Goal: Transaction & Acquisition: Purchase product/service

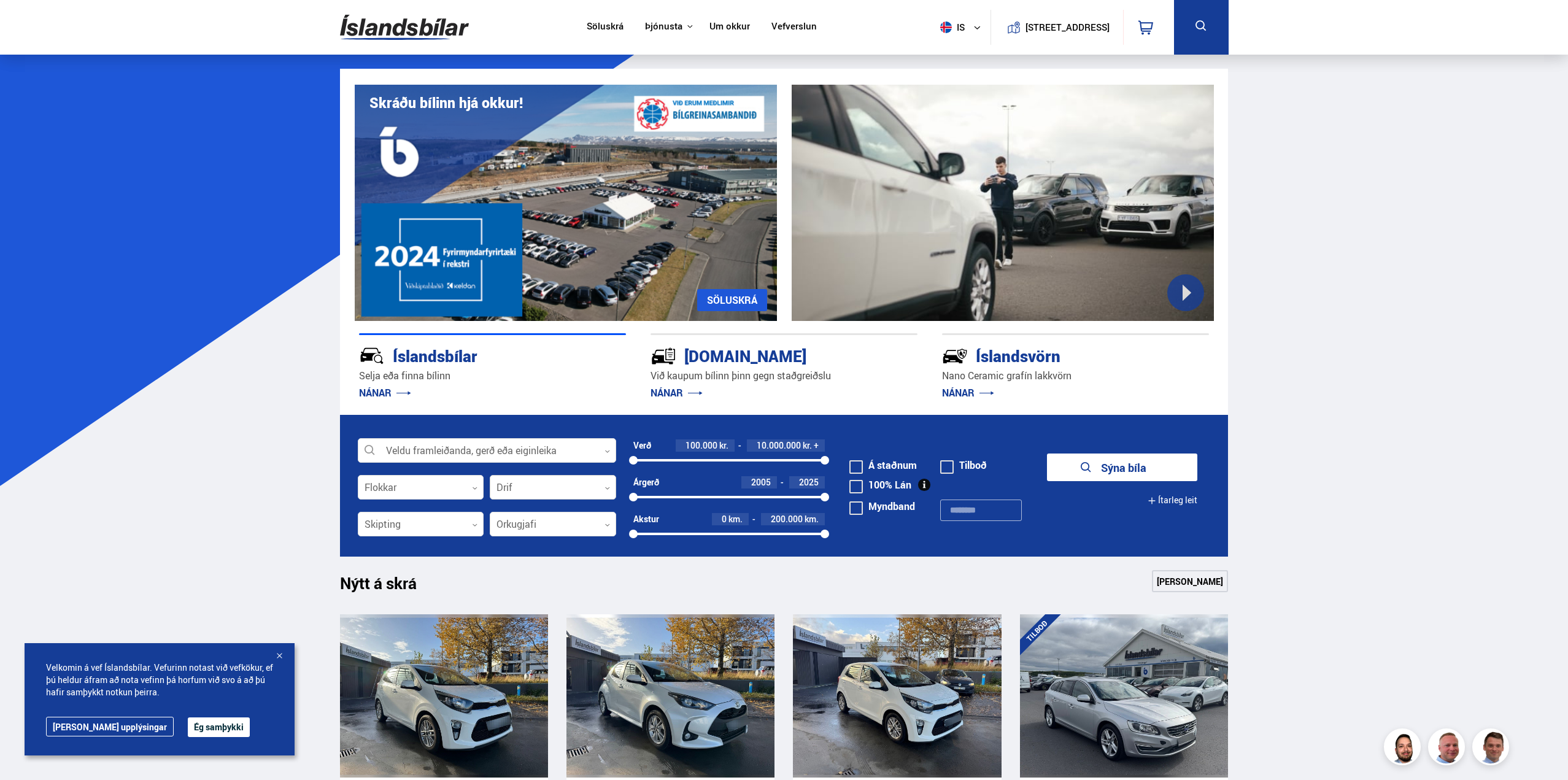
click at [517, 492] on div at bounding box center [553, 488] width 126 height 25
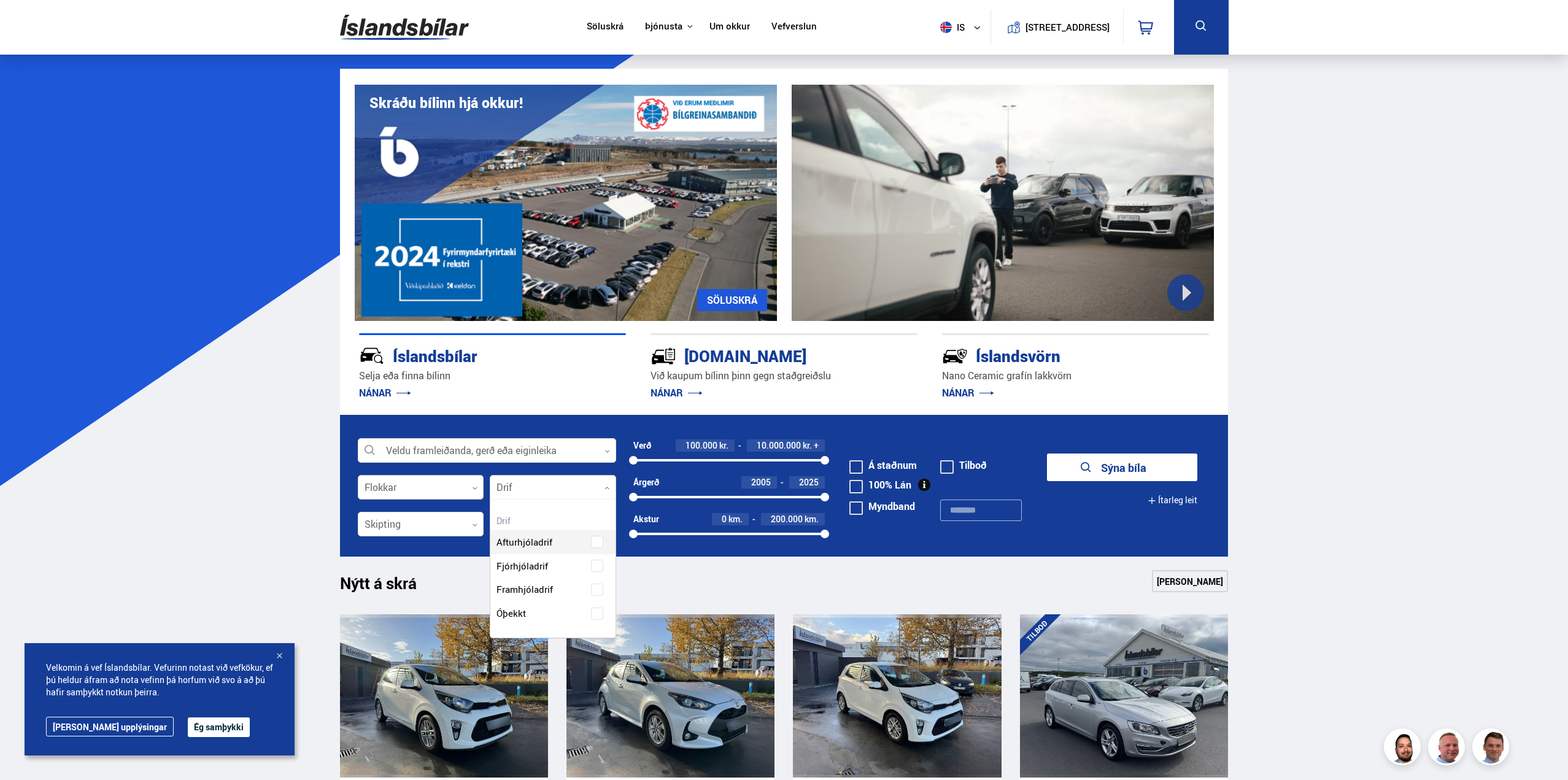
scroll to position [138, 124]
click at [432, 491] on div at bounding box center [421, 488] width 126 height 25
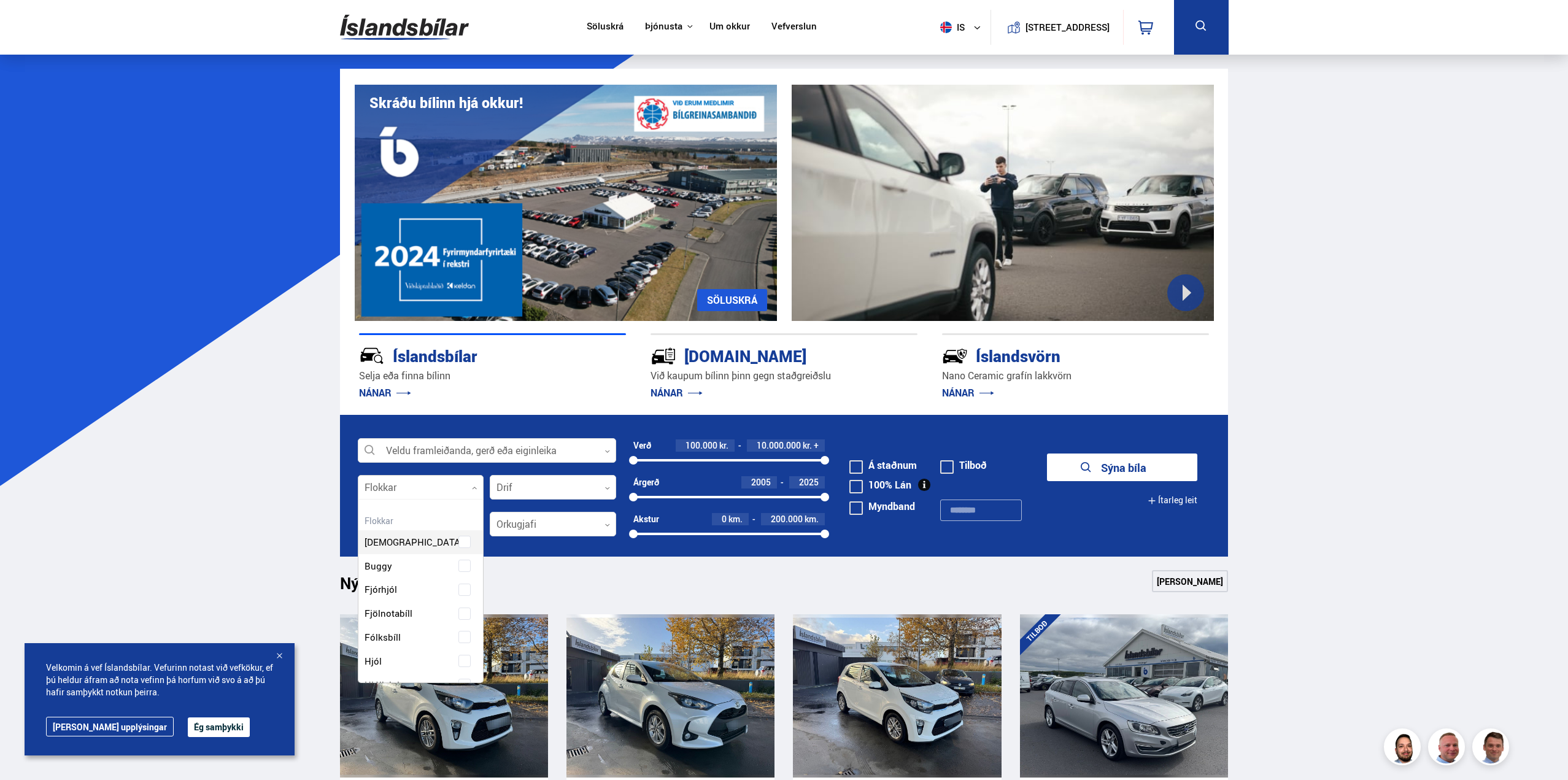
scroll to position [183, 122]
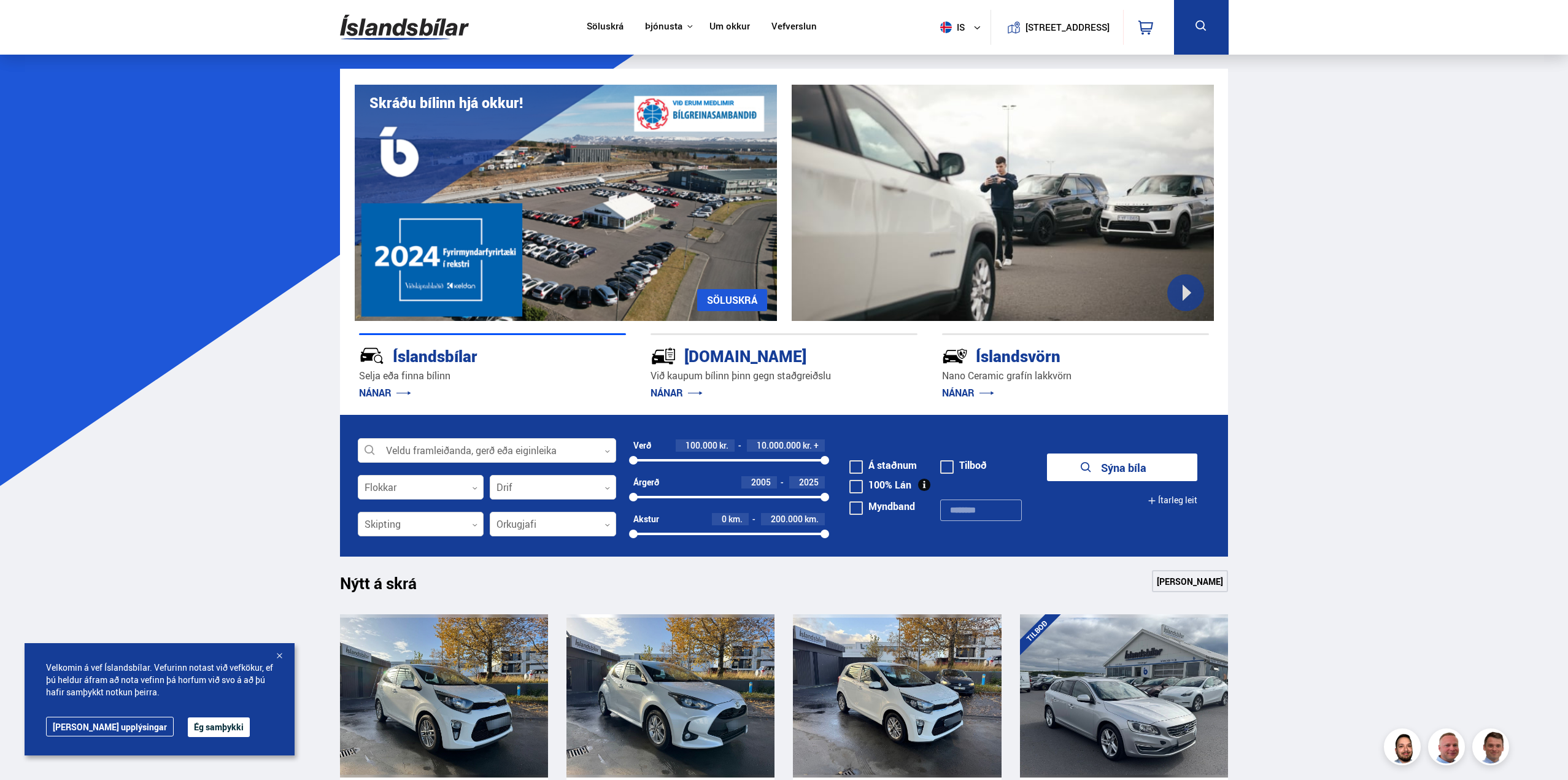
click at [430, 530] on div at bounding box center [421, 525] width 126 height 25
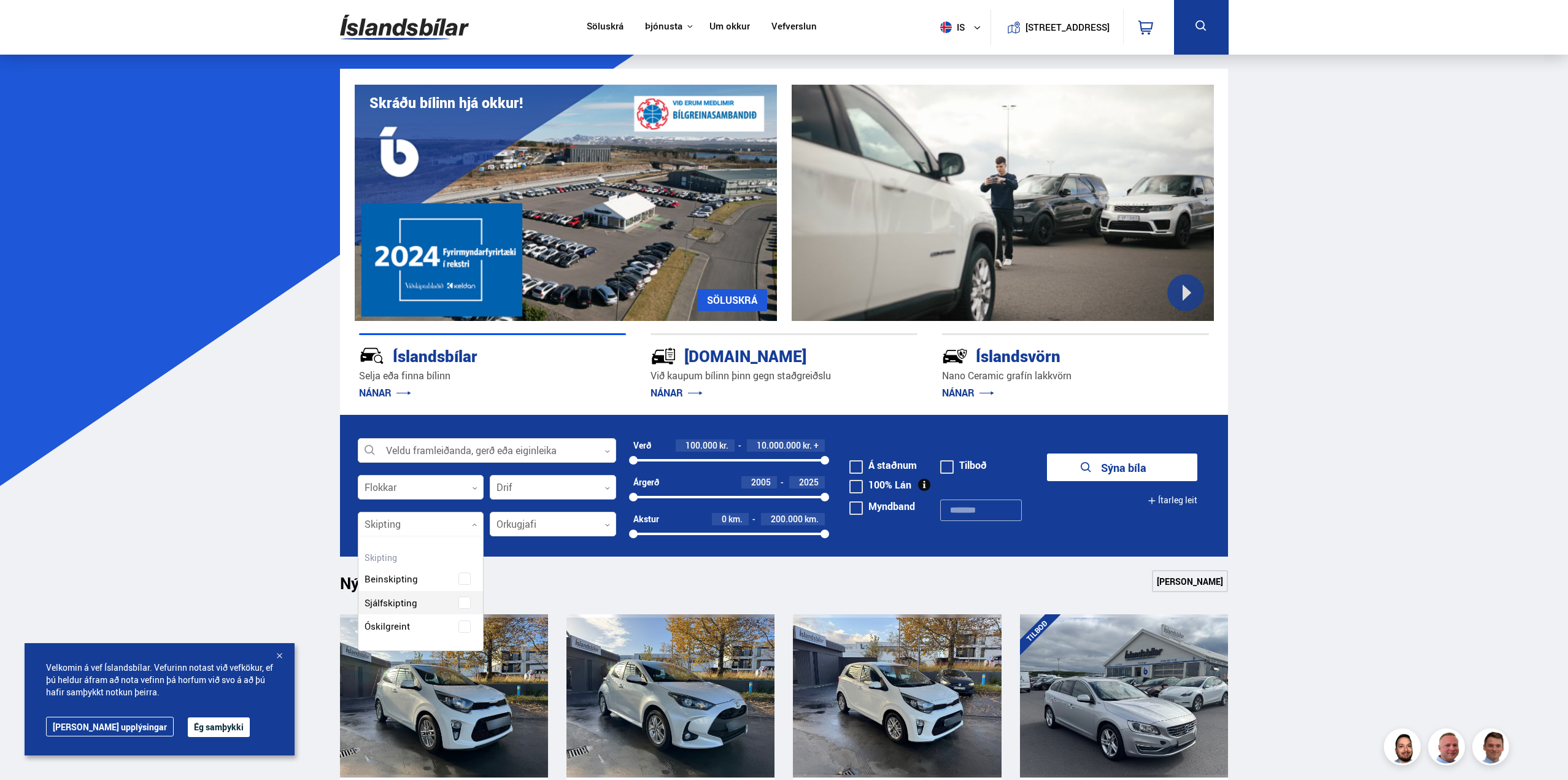
click at [459, 601] on div "Beinskipting Sjálfskipting Óskilgreint" at bounding box center [420, 593] width 125 height 90
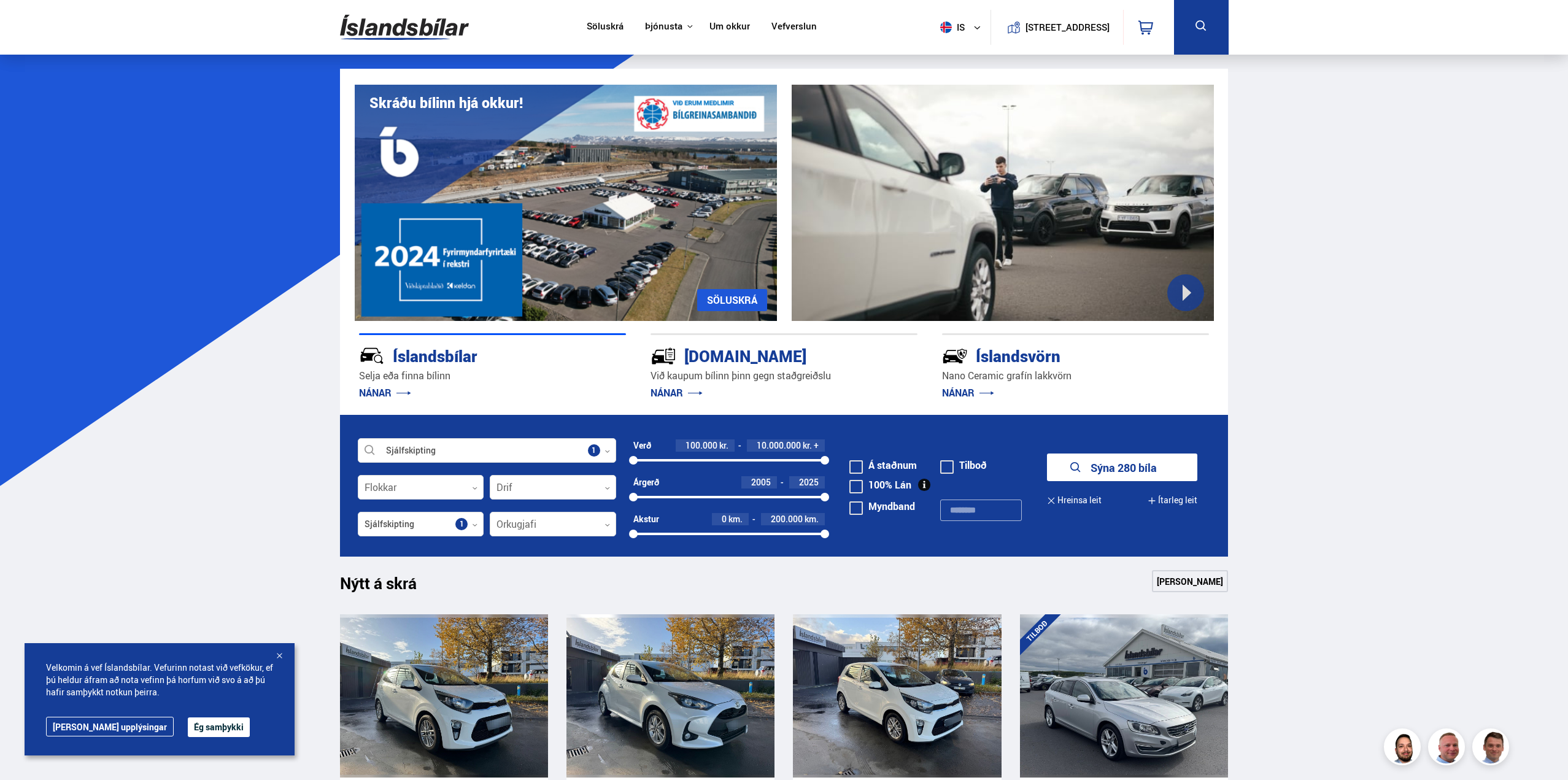
click at [633, 489] on div "Árgerð 2005 2025 2005 2025" at bounding box center [729, 489] width 192 height 27
drag, startPoint x: 633, startPoint y: 495, endPoint x: 778, endPoint y: 497, distance: 145.0
click at [778, 497] on div at bounding box center [778, 497] width 9 height 9
drag, startPoint x: 828, startPoint y: 537, endPoint x: 742, endPoint y: 540, distance: 86.1
click at [742, 540] on div "Akstur 0 km. 110.000 km. 0 113249" at bounding box center [729, 529] width 192 height 33
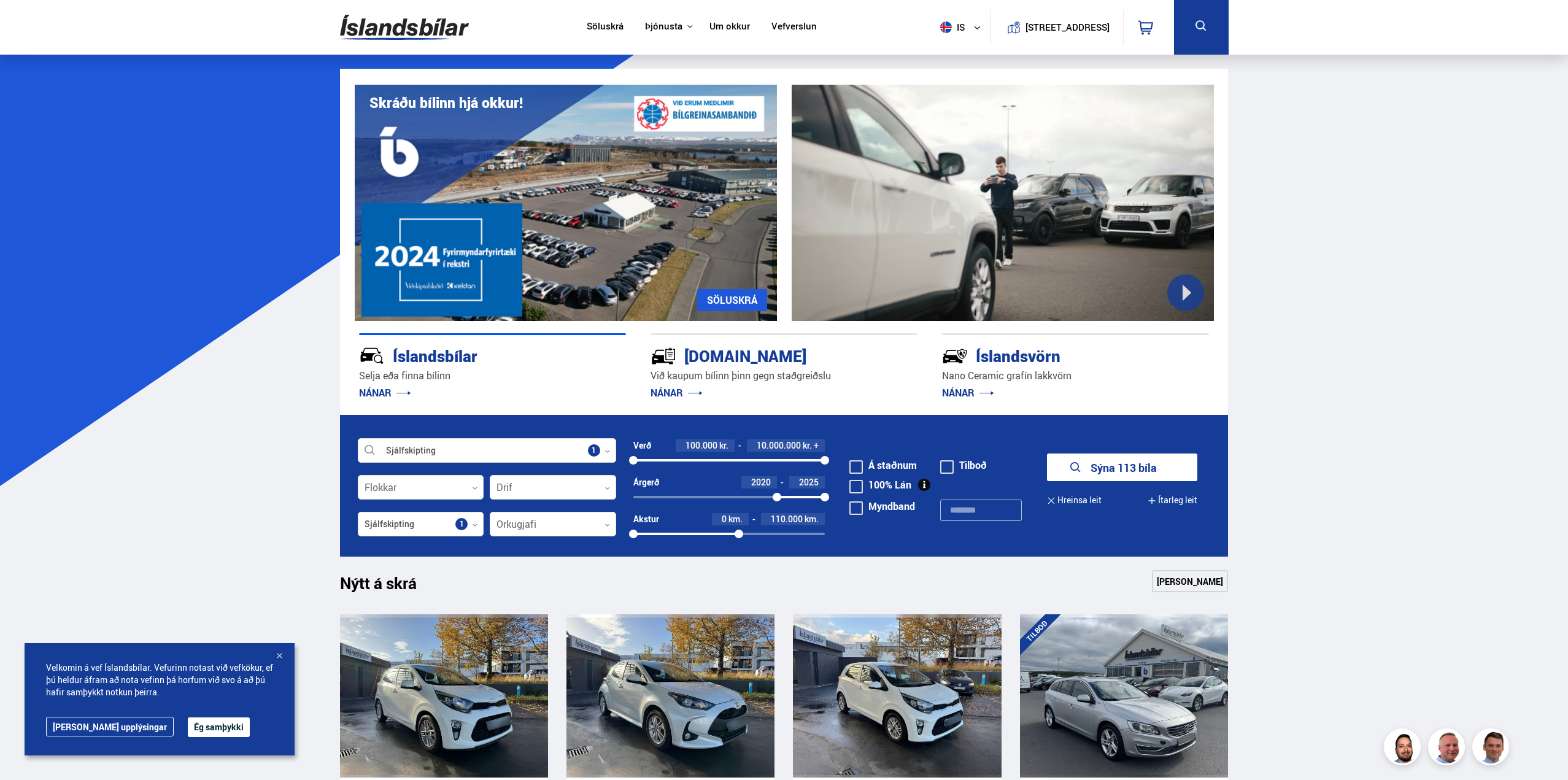
click at [1130, 467] on button "Sýna 113 bíla" at bounding box center [1121, 466] width 150 height 28
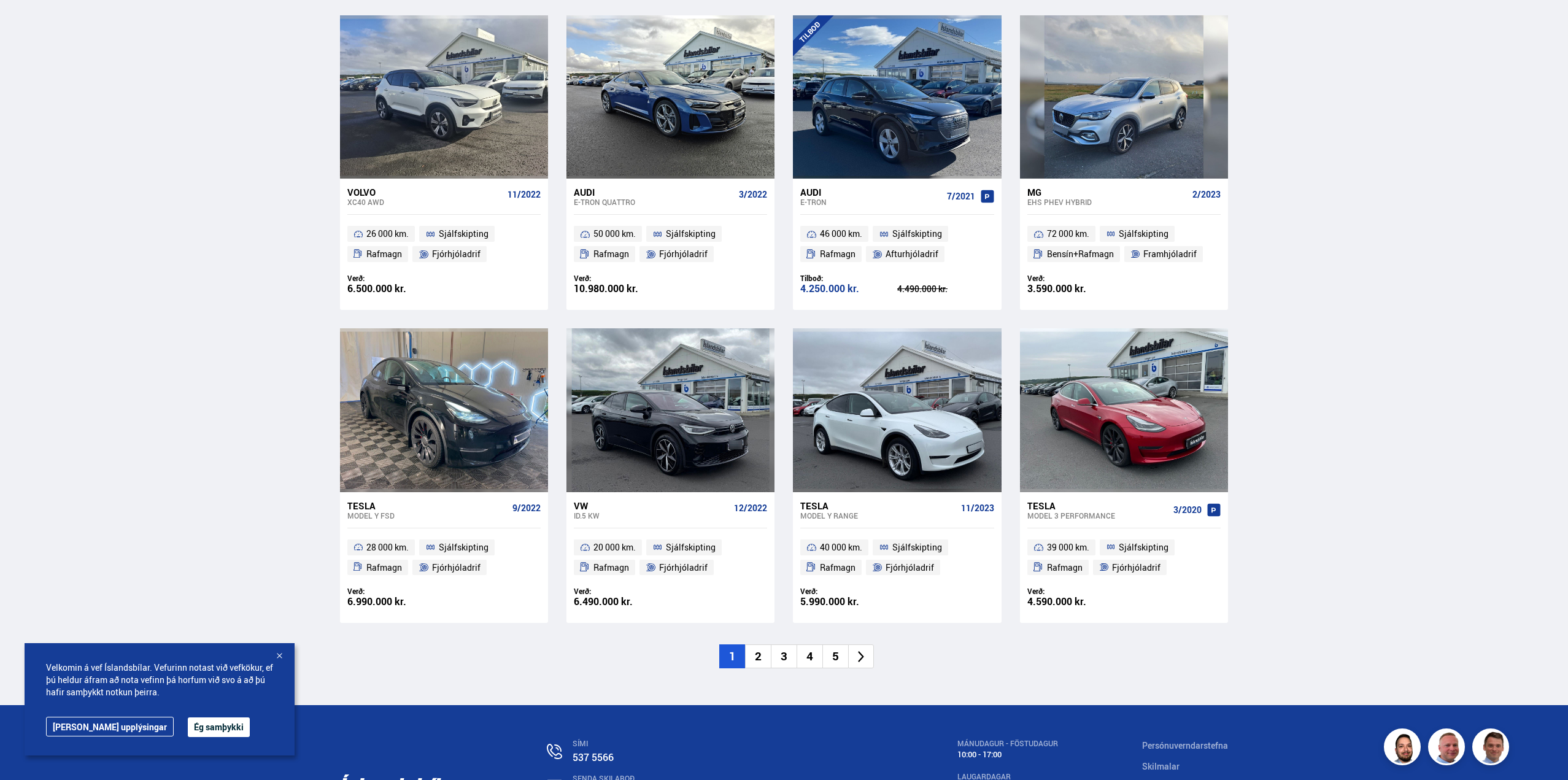
scroll to position [1534, 0]
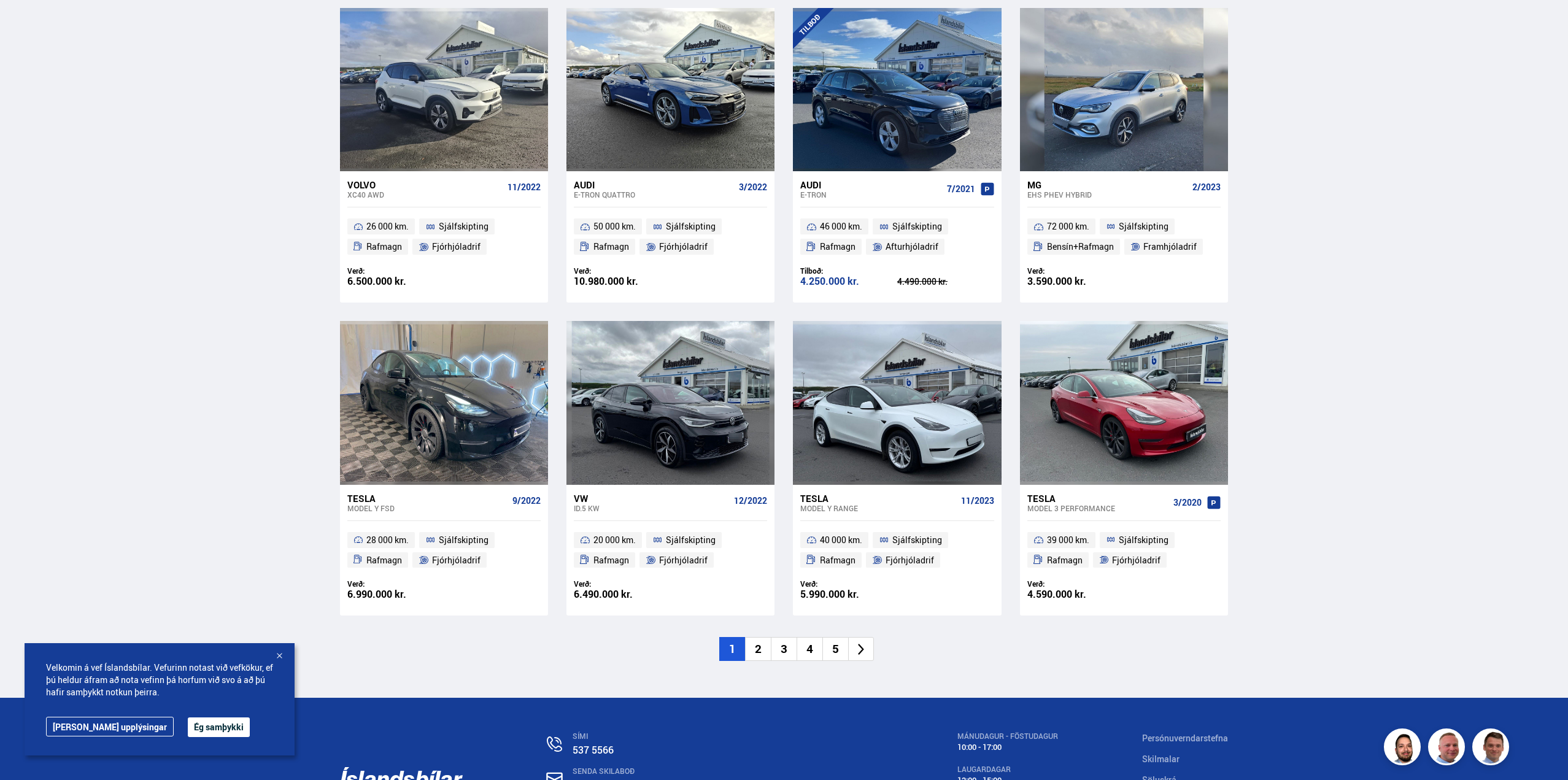
click at [764, 648] on li "2" at bounding box center [757, 649] width 26 height 24
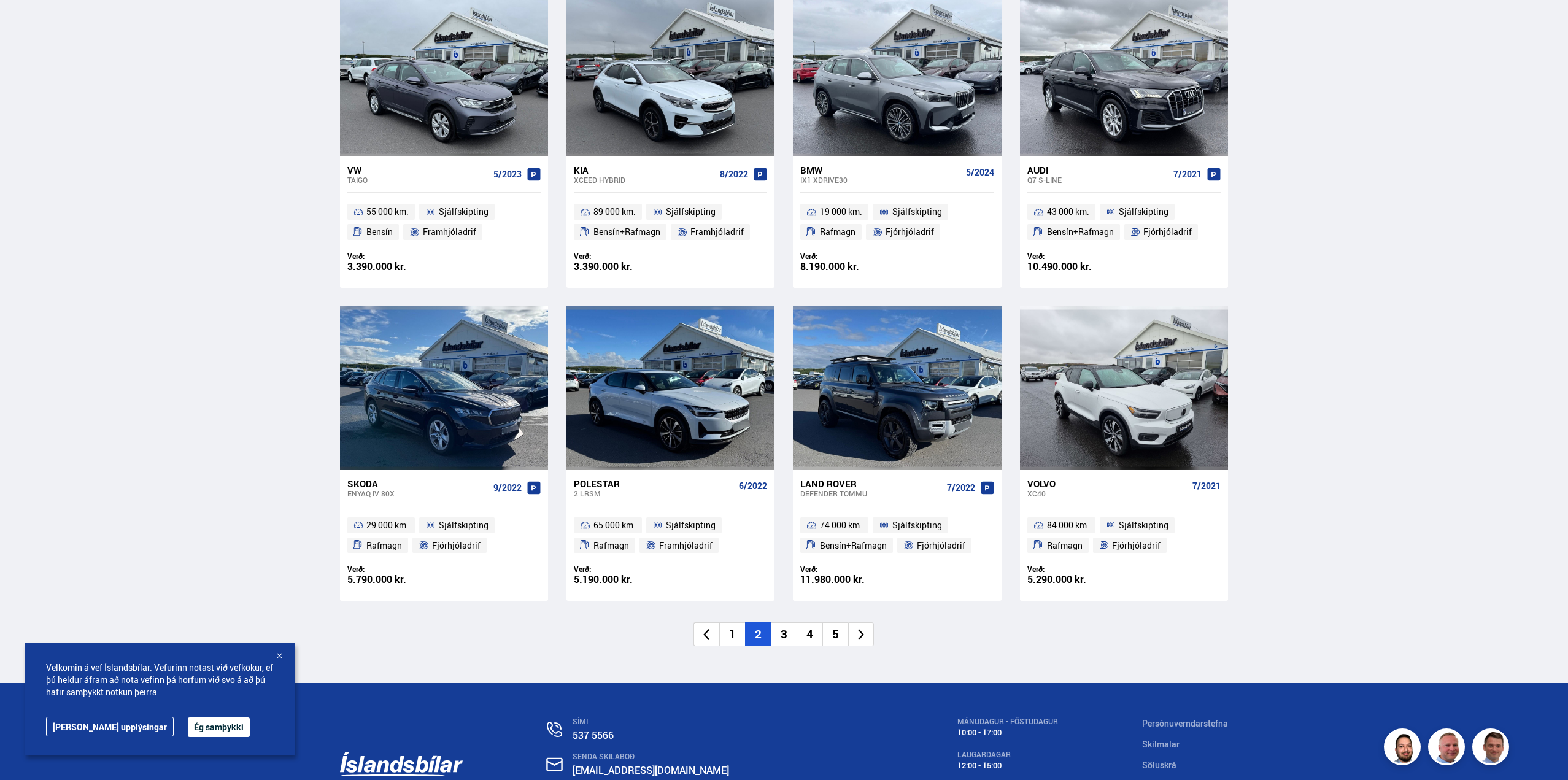
scroll to position [1596, 0]
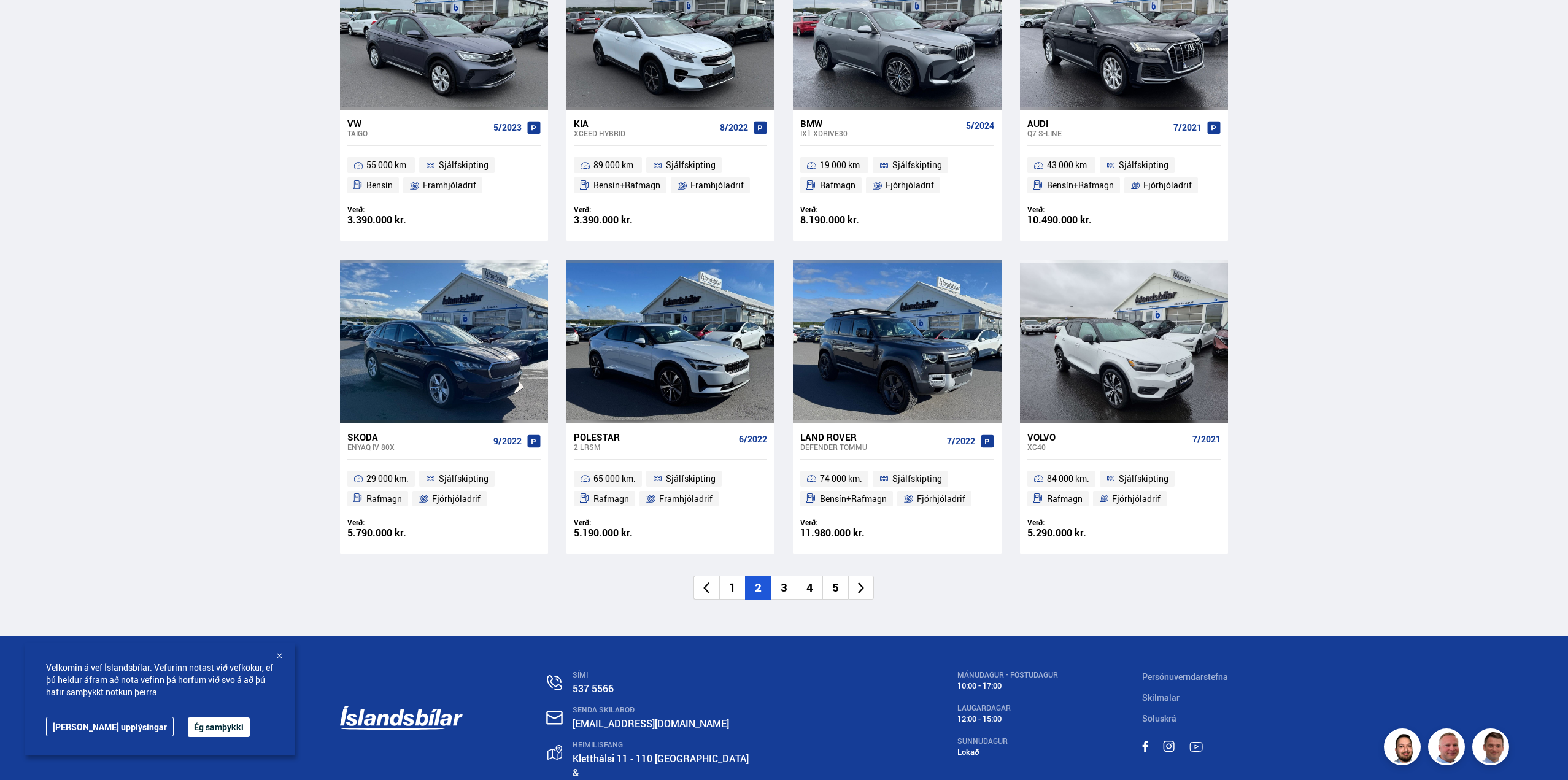
click at [789, 589] on li "3" at bounding box center [783, 587] width 26 height 24
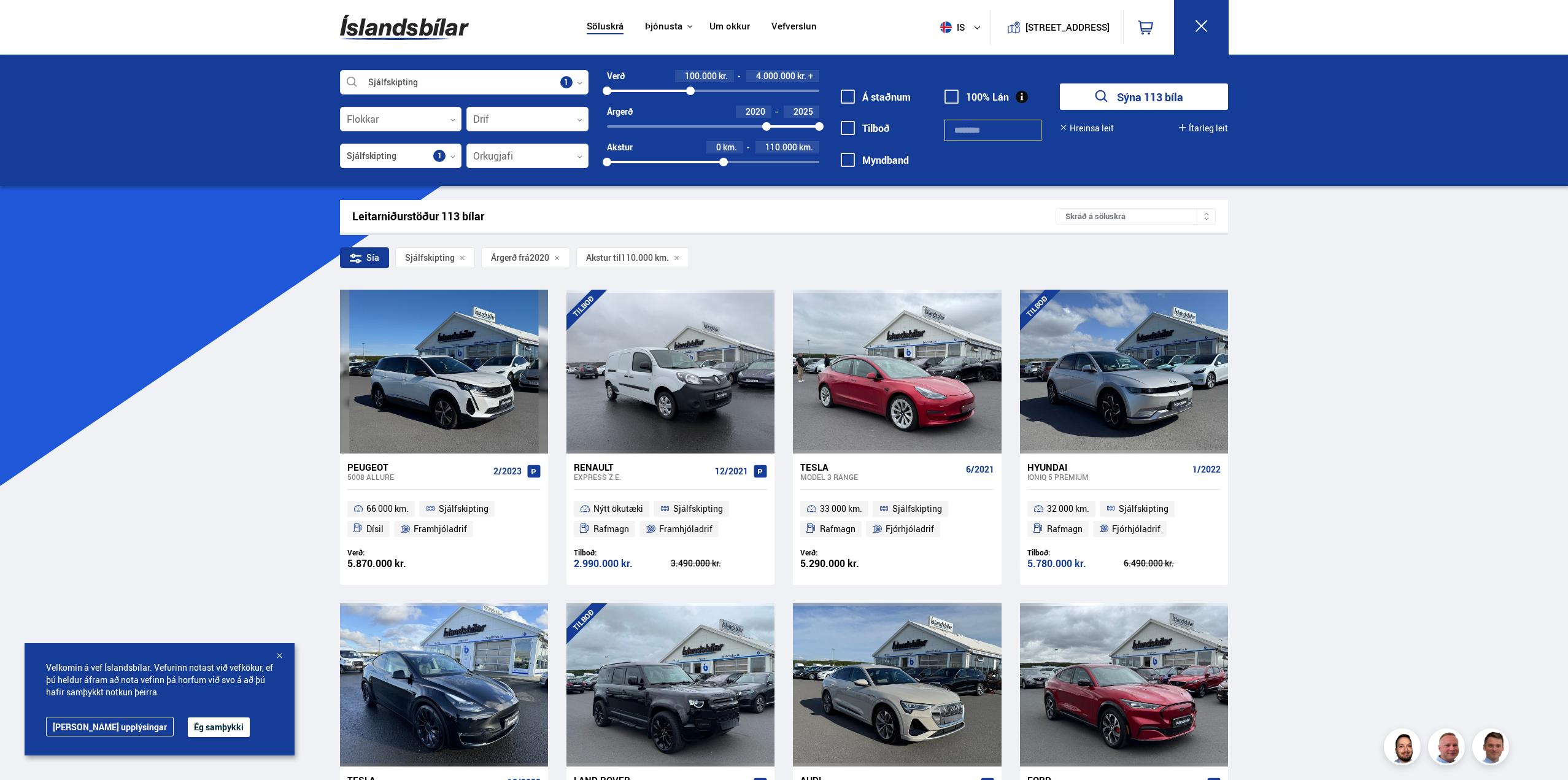
drag, startPoint x: 823, startPoint y: 88, endPoint x: 690, endPoint y: 91, distance: 133.0
click at [690, 91] on div at bounding box center [690, 91] width 9 height 9
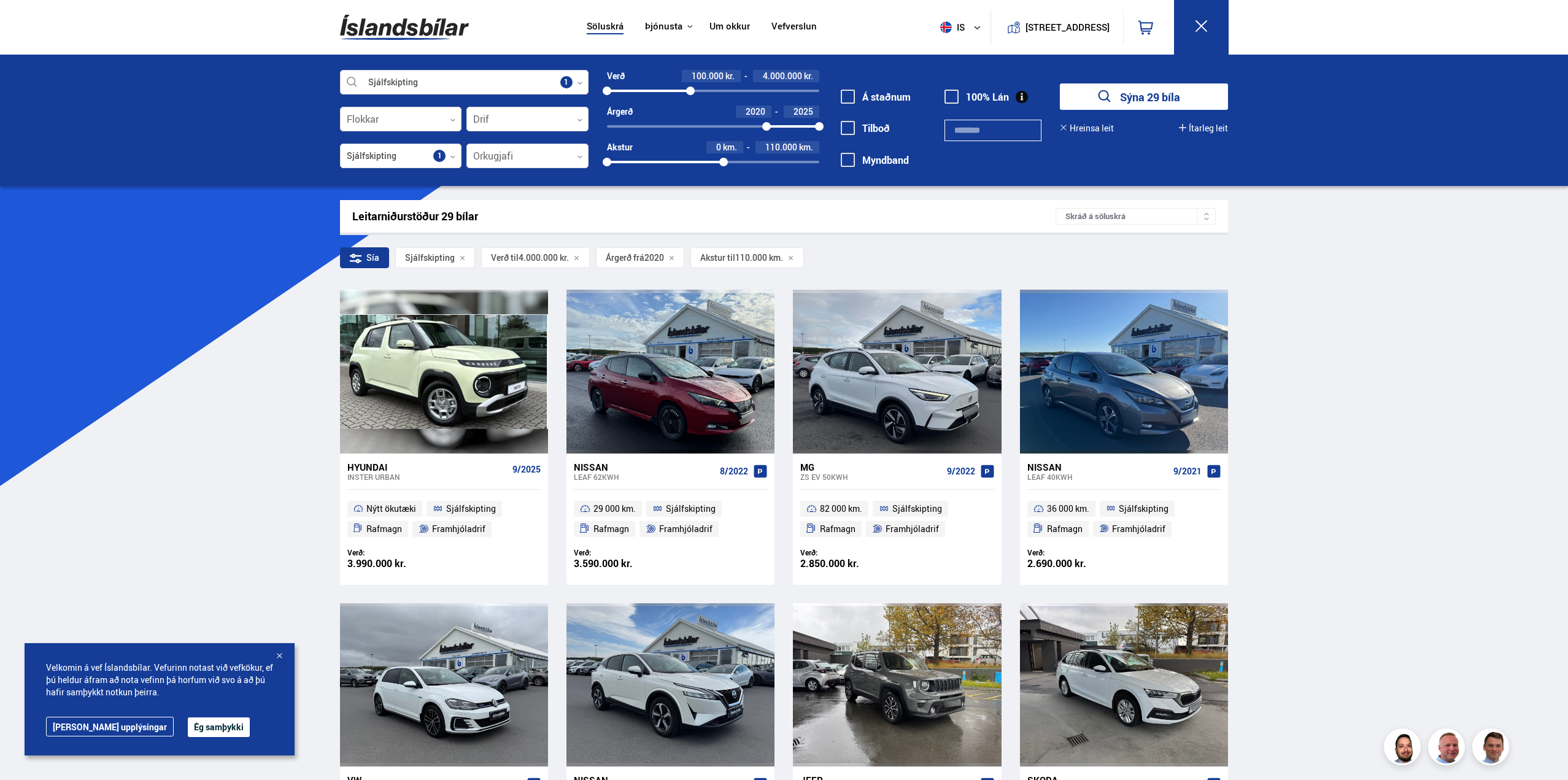
click at [1218, 97] on button "Sýna 29 bíla" at bounding box center [1143, 97] width 168 height 27
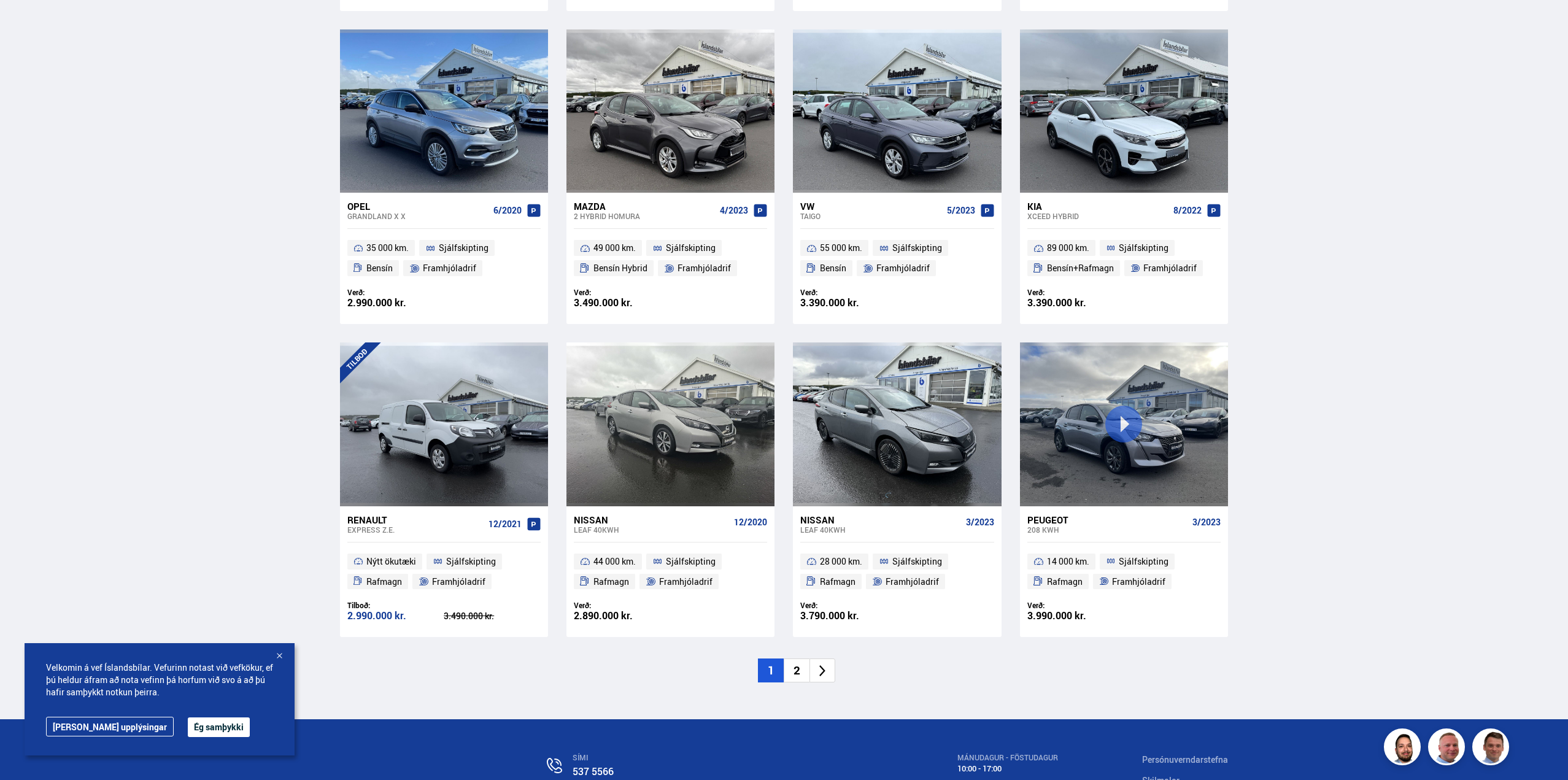
scroll to position [1534, 0]
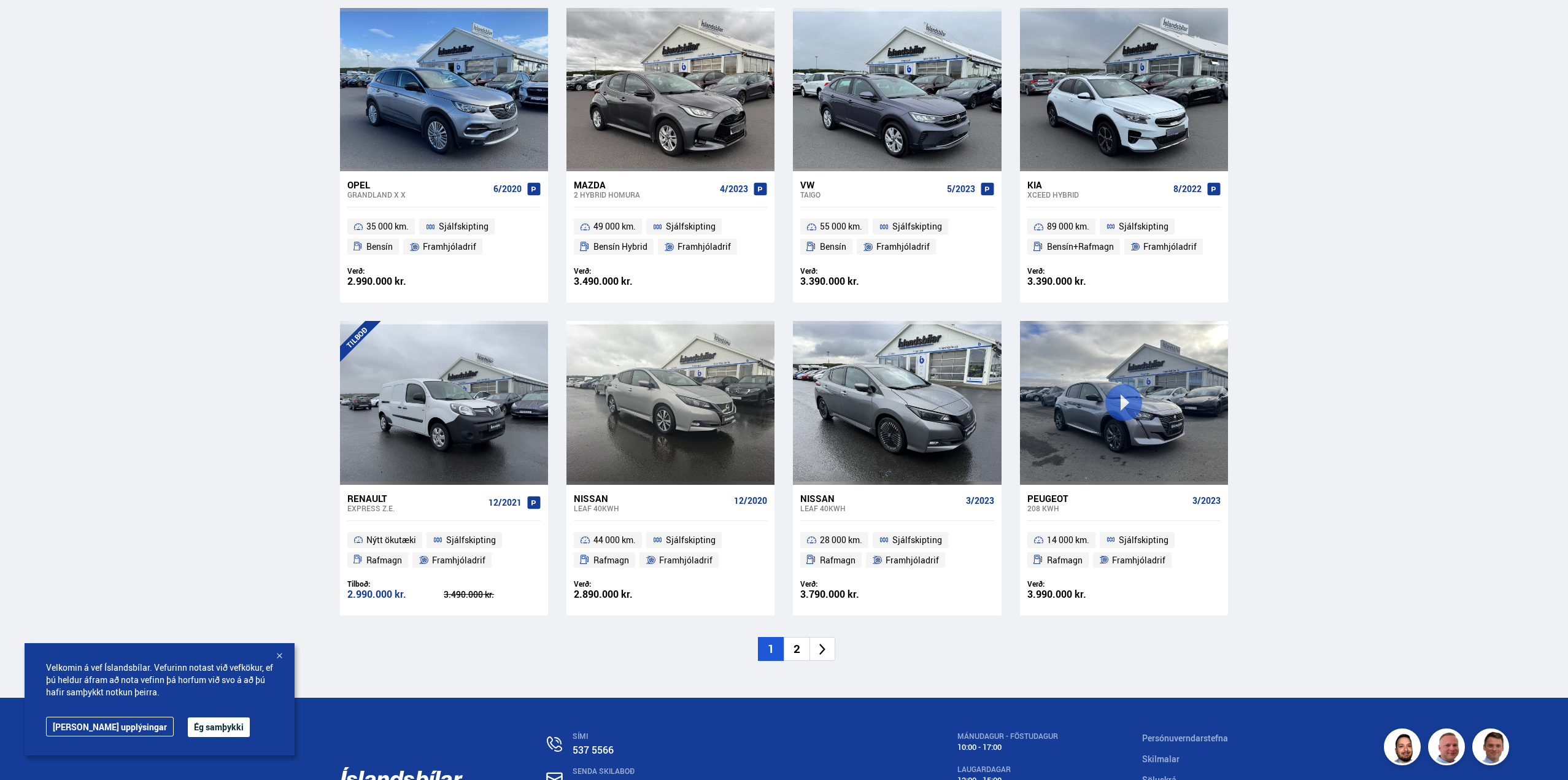
click at [803, 648] on li "2" at bounding box center [796, 649] width 26 height 24
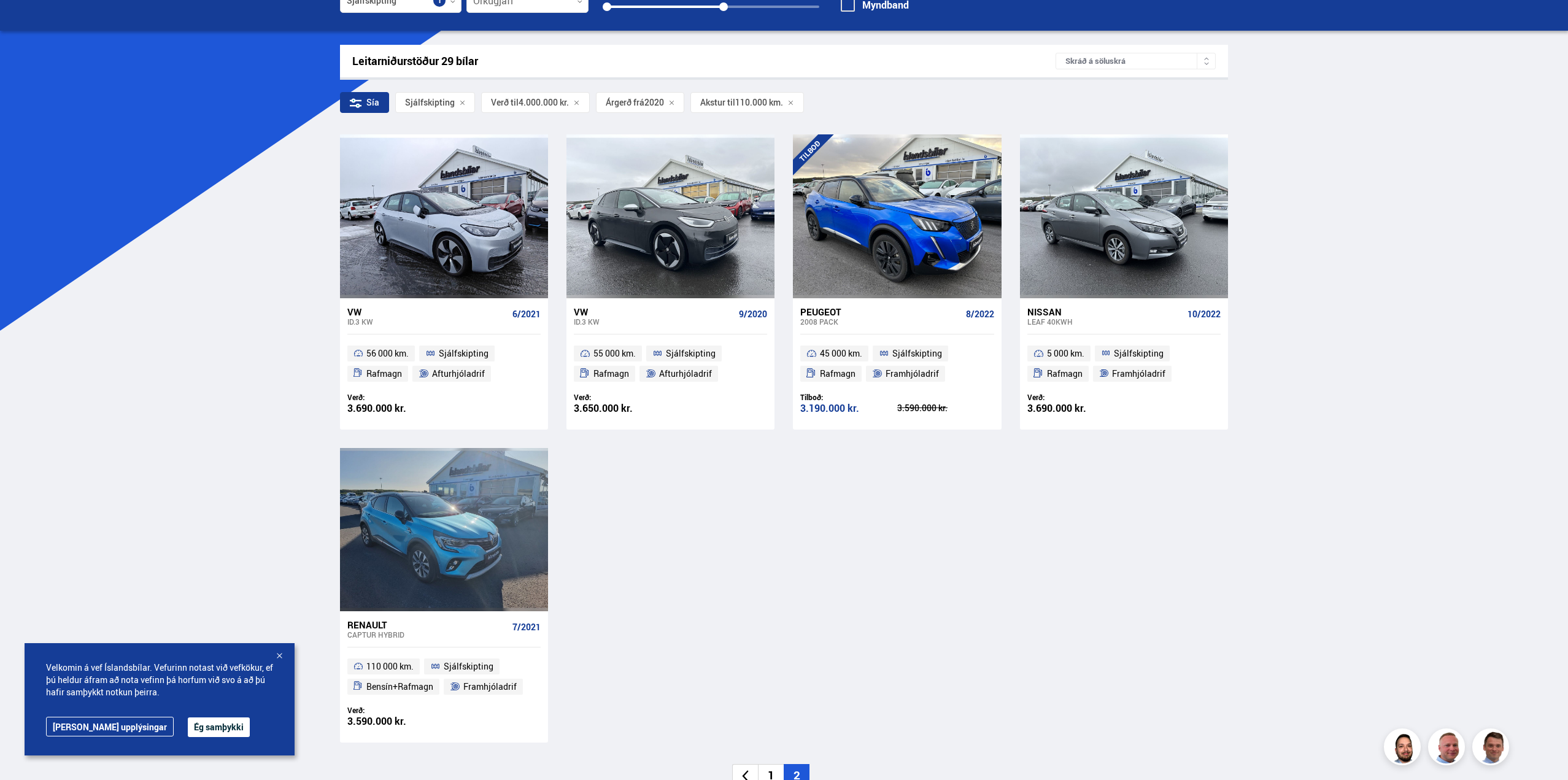
scroll to position [184, 0]
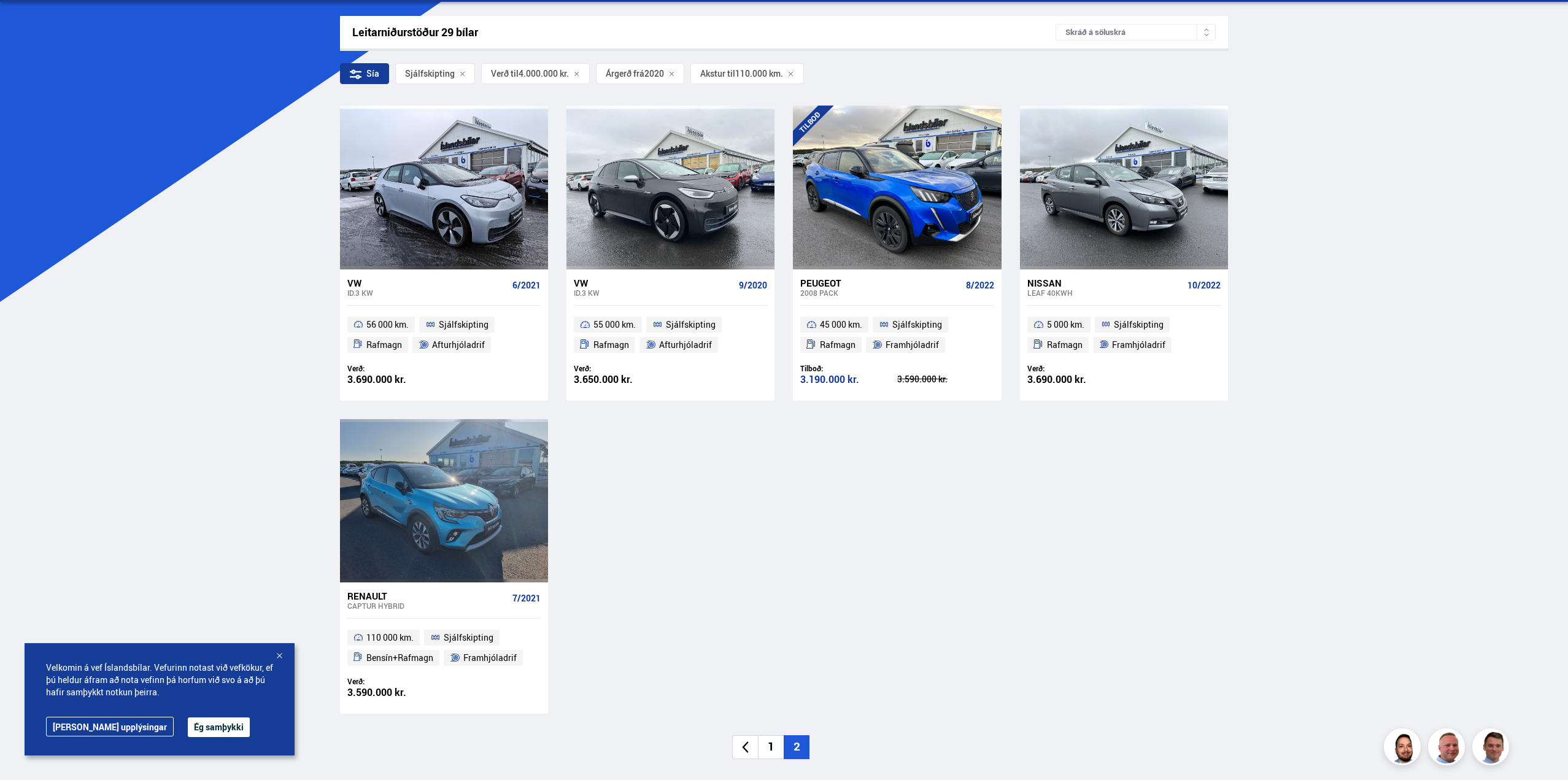
click at [830, 283] on div "Peugeot" at bounding box center [880, 283] width 160 height 11
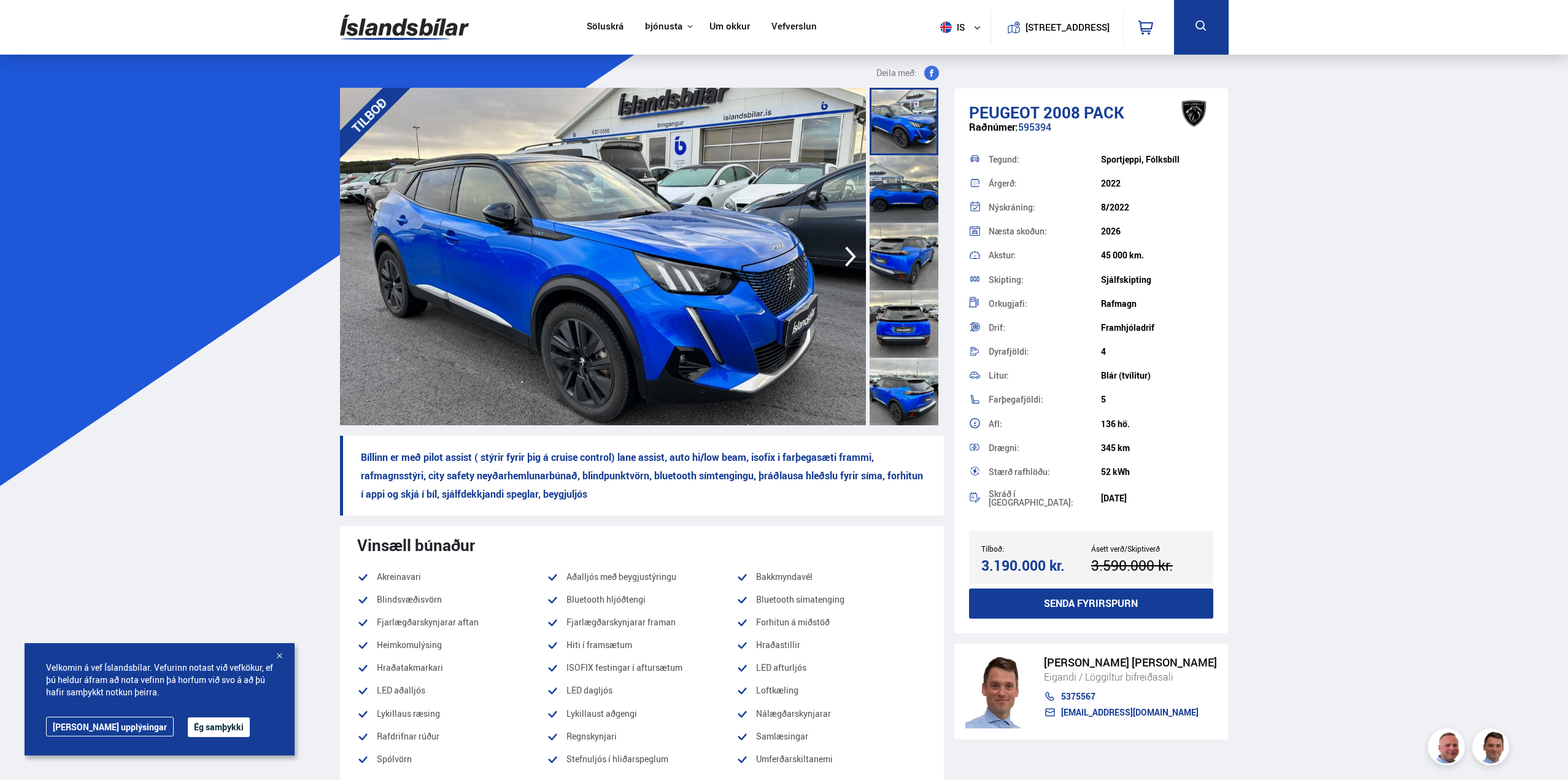
click at [839, 270] on icon "button" at bounding box center [850, 256] width 25 height 29
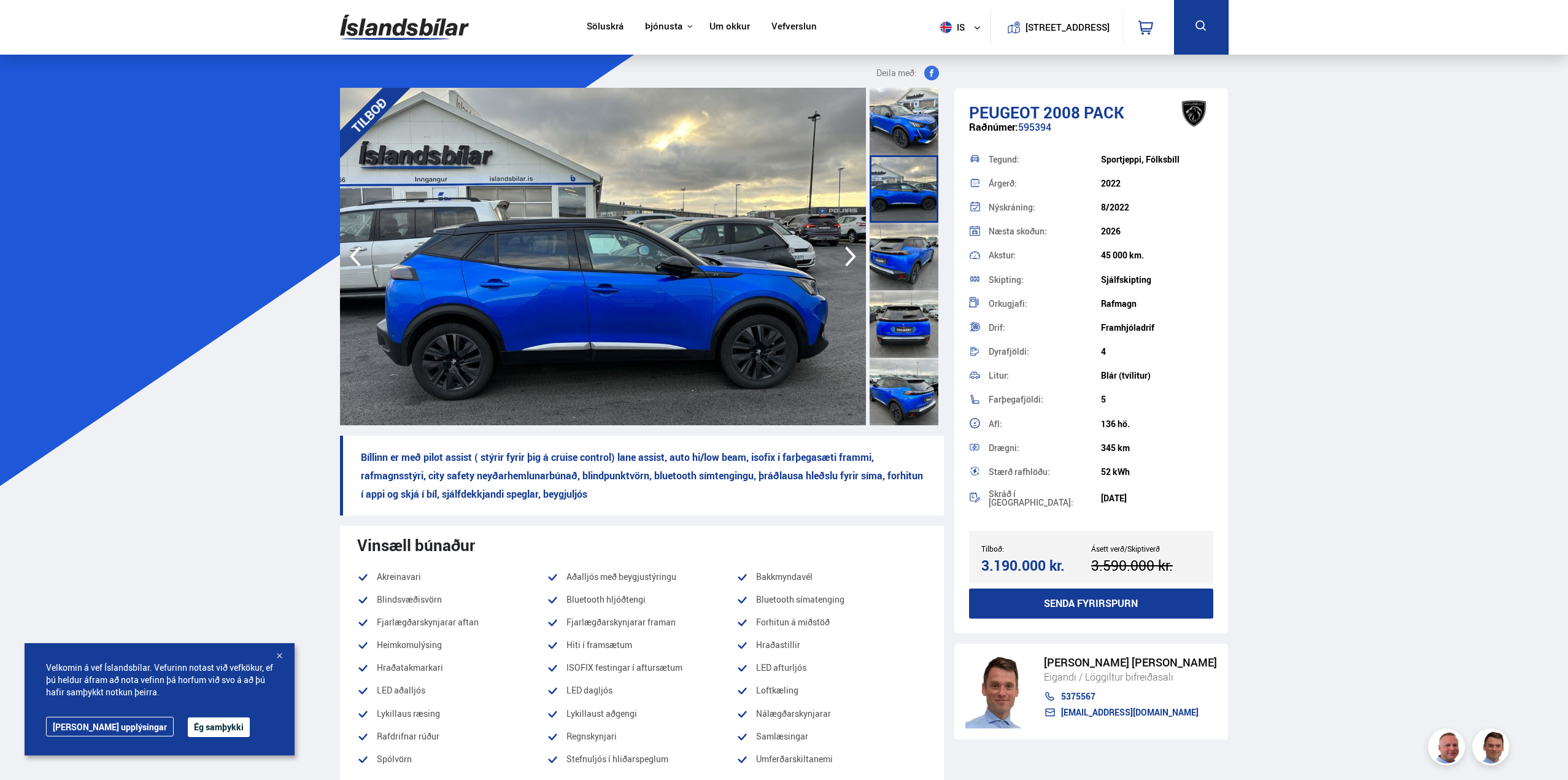
click at [840, 265] on icon "button" at bounding box center [850, 256] width 25 height 29
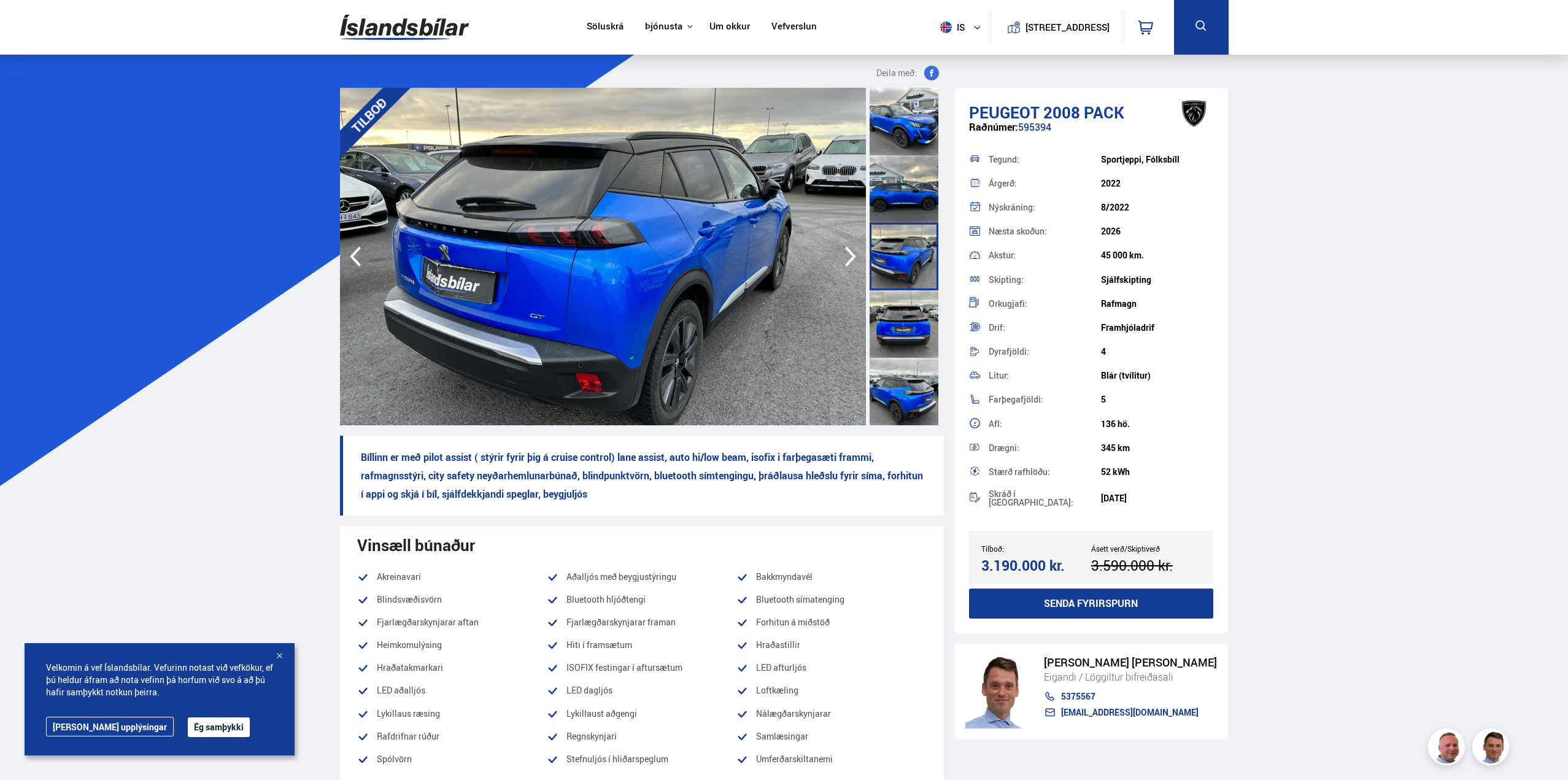
click at [840, 265] on icon "button" at bounding box center [850, 256] width 25 height 29
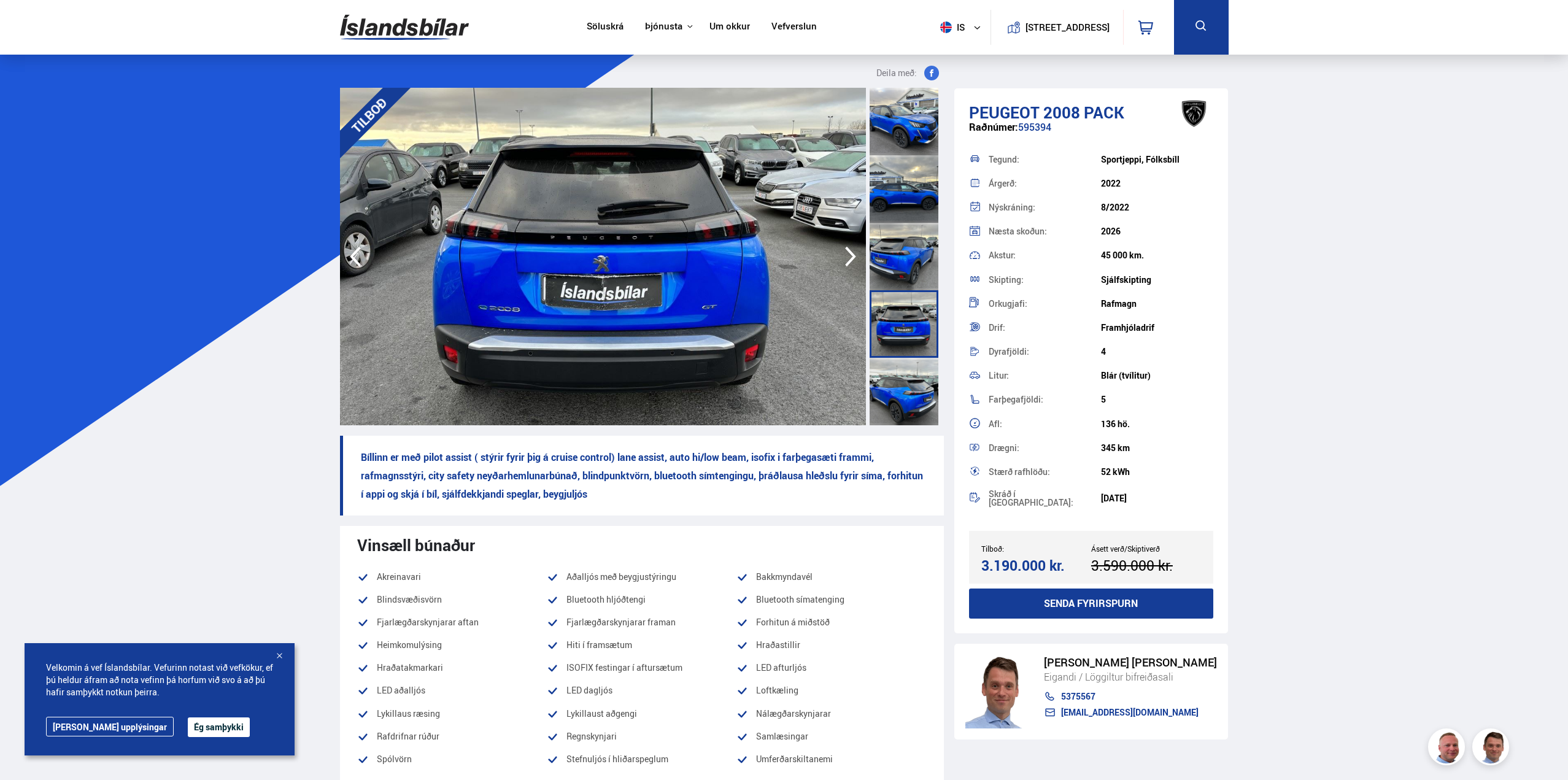
click at [840, 265] on icon "button" at bounding box center [850, 256] width 25 height 29
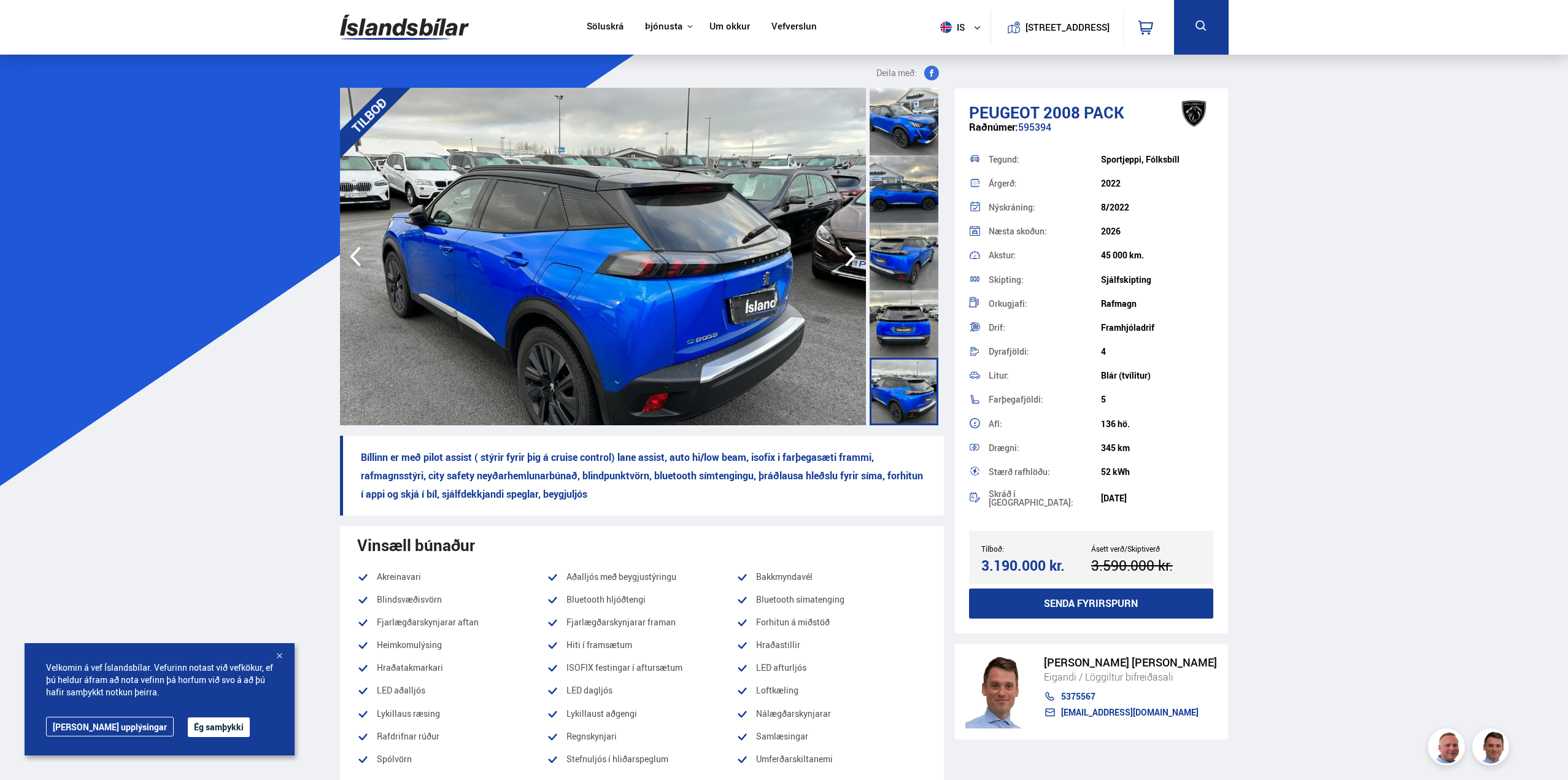
click at [435, 31] on img at bounding box center [404, 27] width 129 height 40
